Goal: Use online tool/utility: Utilize a website feature to perform a specific function

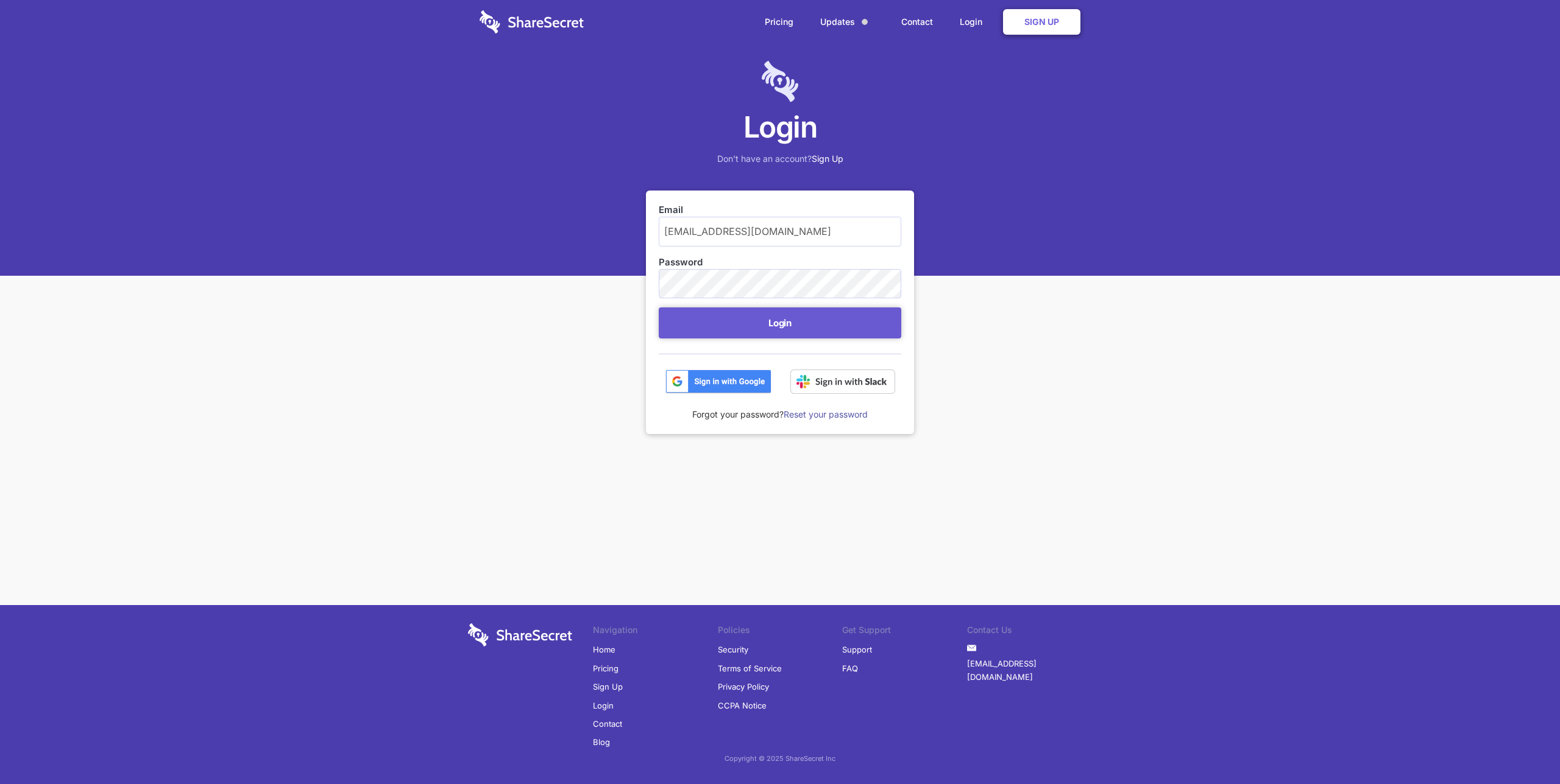
click at [805, 305] on form "Email [EMAIL_ADDRESS][DOMAIN_NAME] Password Login" at bounding box center [780, 298] width 243 height 190
click at [805, 321] on button "Login" at bounding box center [780, 322] width 243 height 31
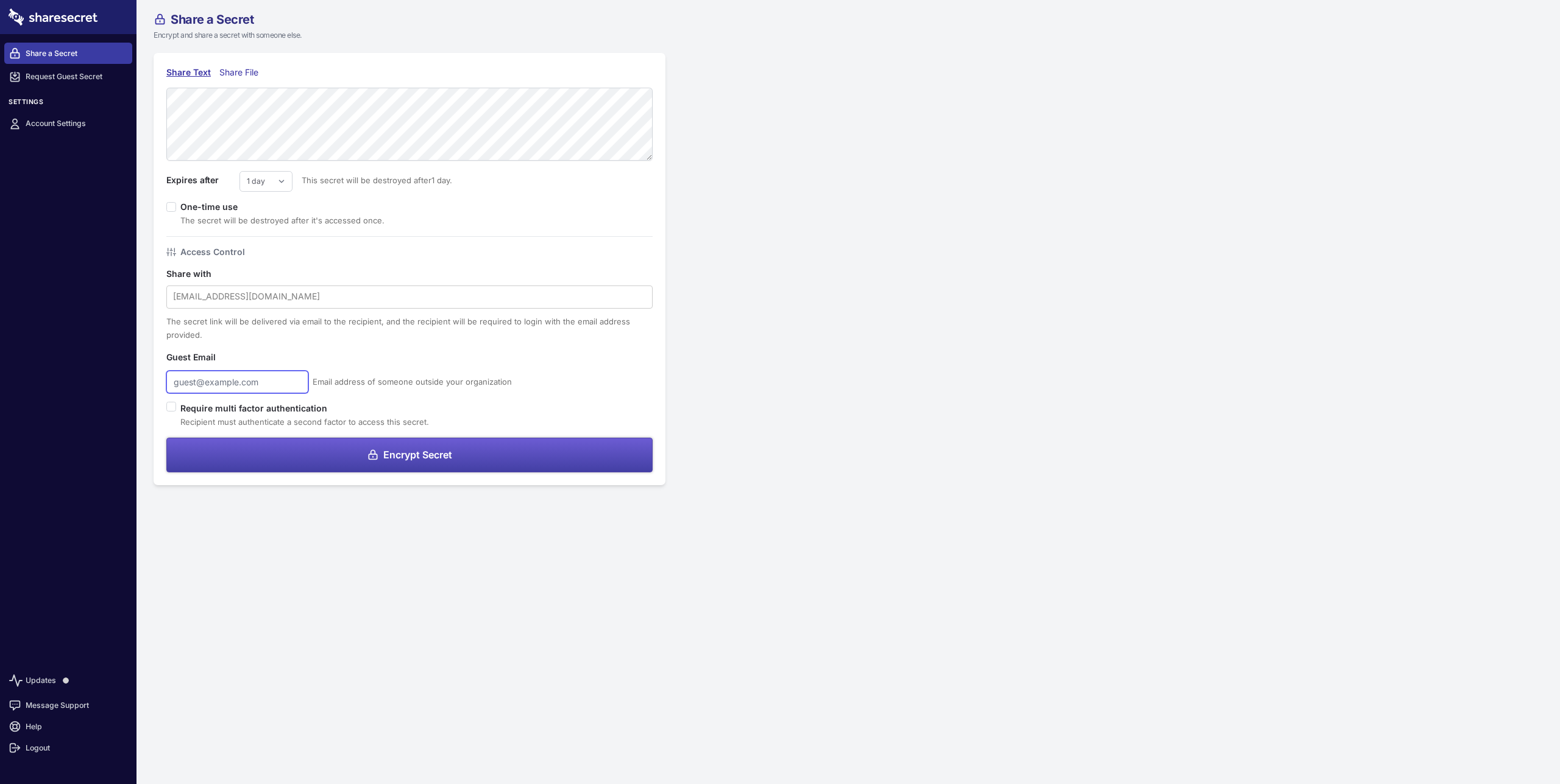
type input "[EMAIL_ADDRESS][DOMAIN_NAME]"
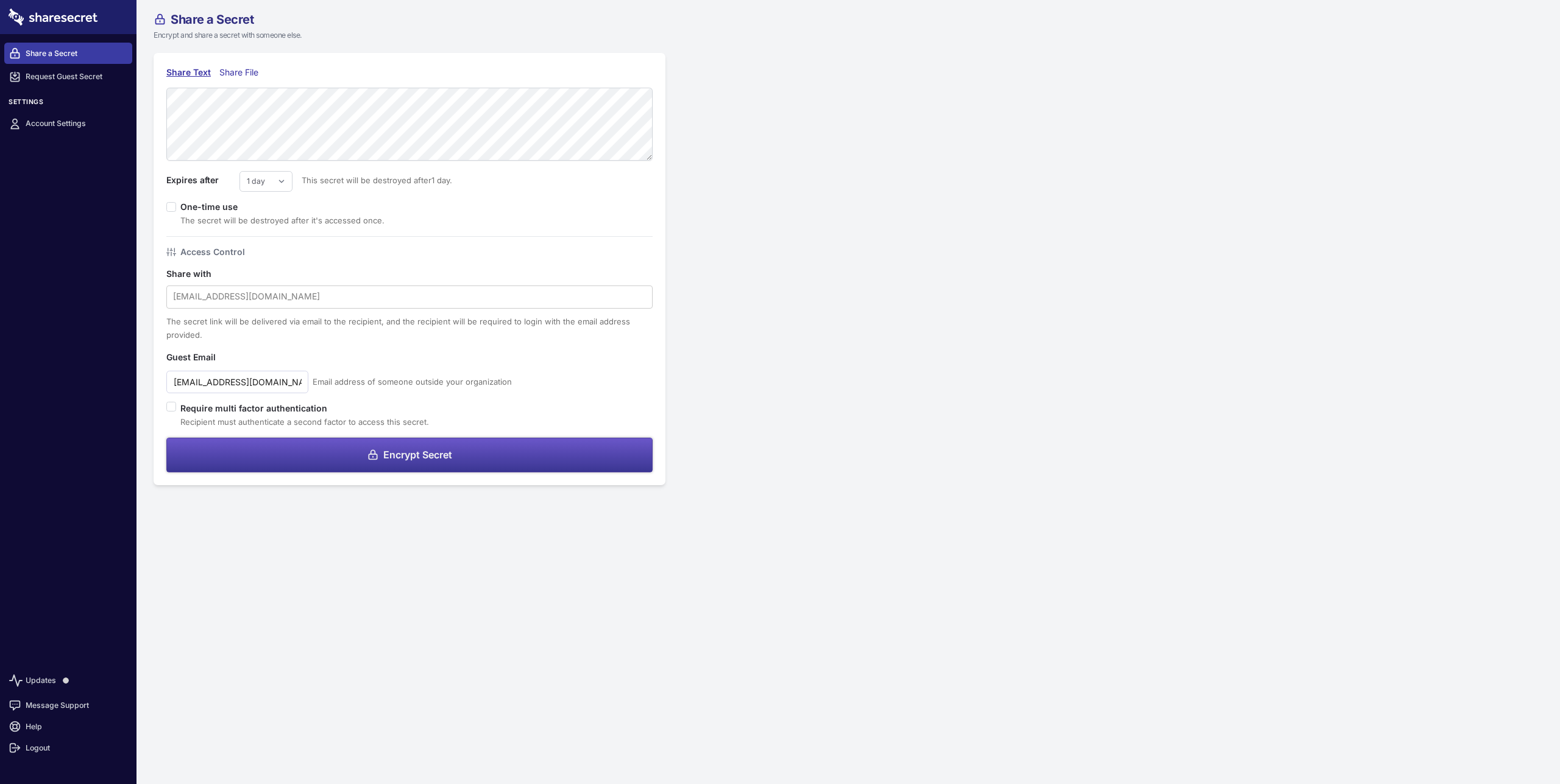
click at [443, 448] on button "Encrypt Secret" at bounding box center [409, 455] width 486 height 35
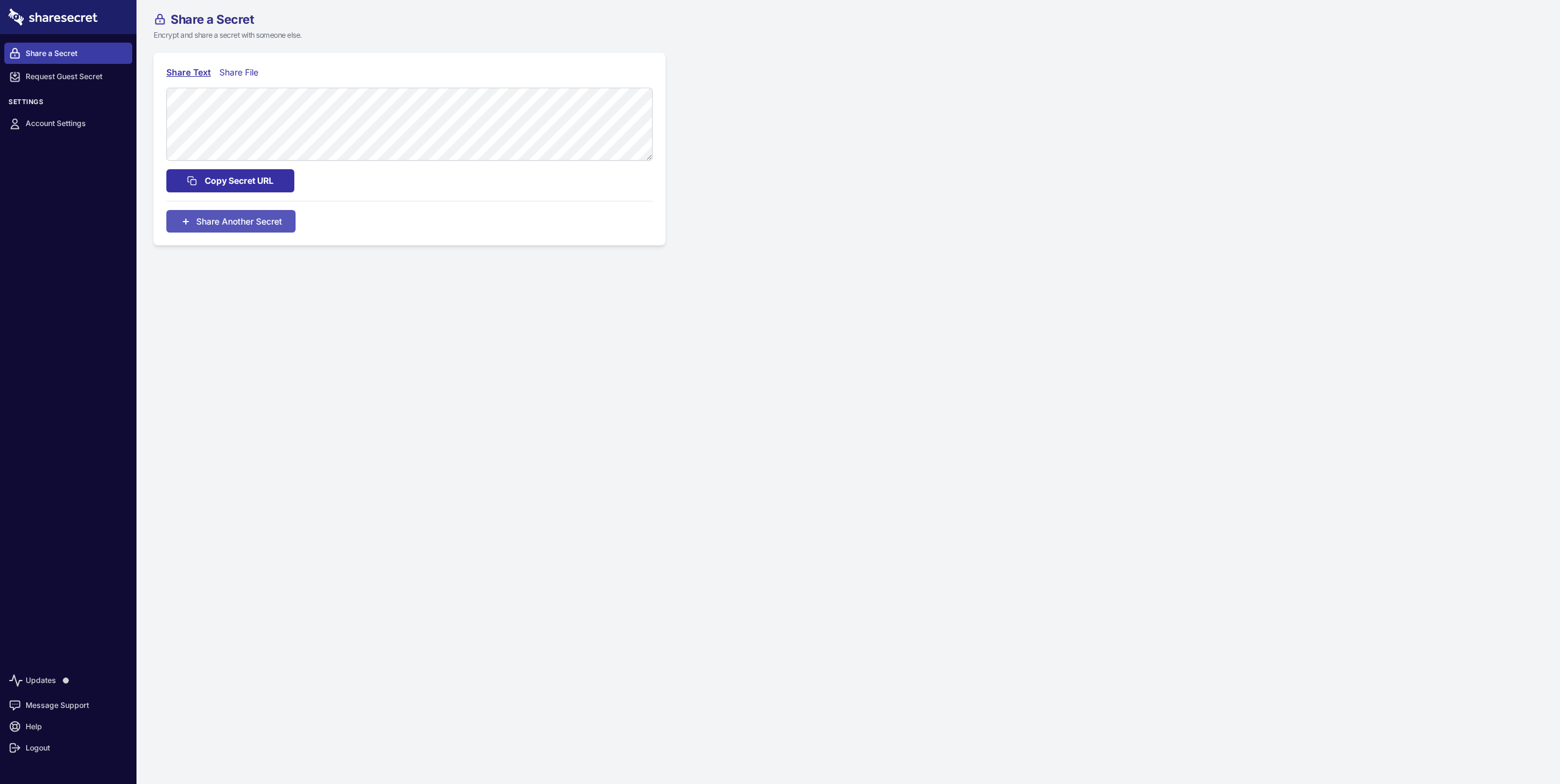
click at [273, 186] on span "Copy Secret URL" at bounding box center [239, 181] width 69 height 13
